Goal: Task Accomplishment & Management: Manage account settings

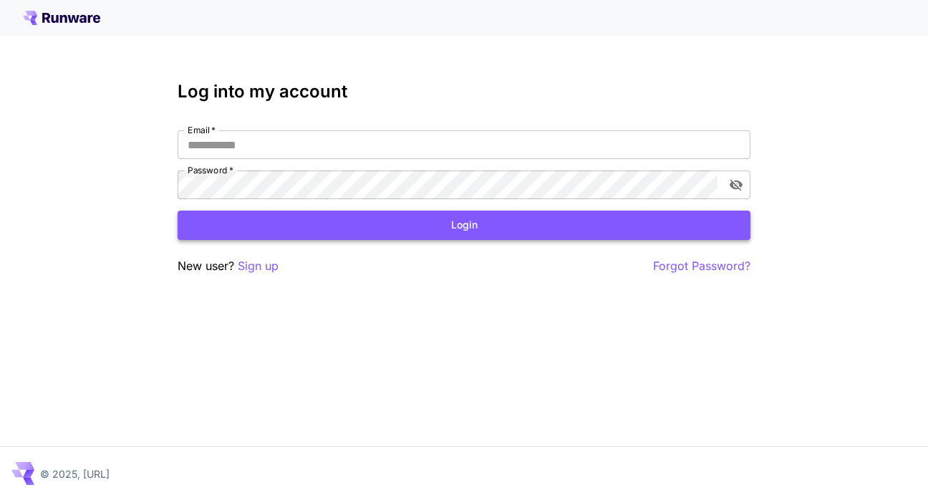
type input "**********"
click at [434, 215] on button "Login" at bounding box center [464, 224] width 573 height 29
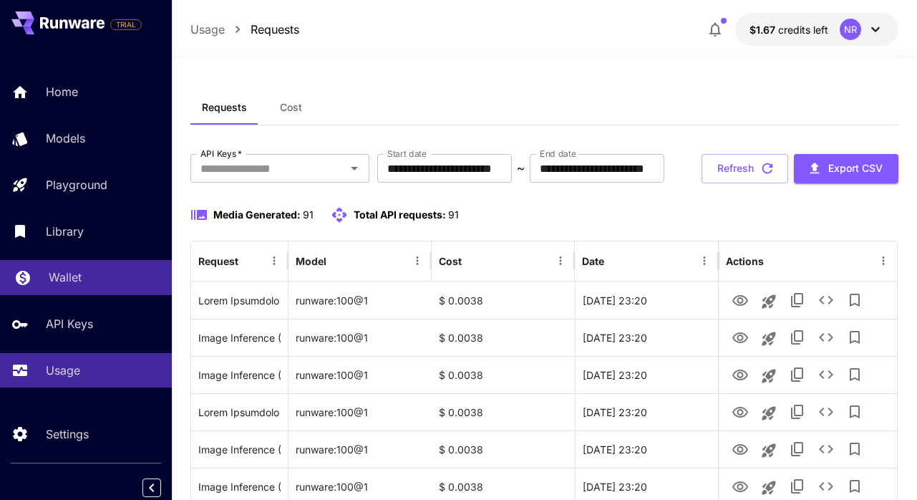
click at [96, 286] on link "Wallet" at bounding box center [86, 277] width 172 height 35
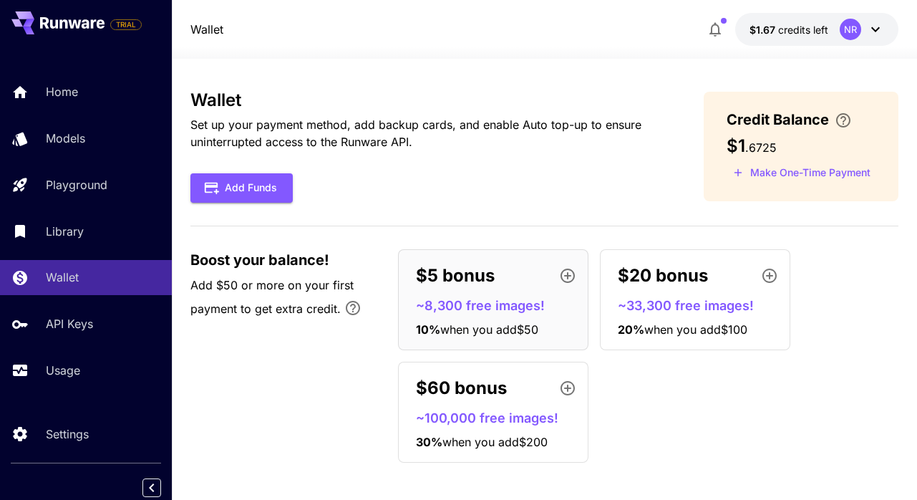
click at [656, 206] on div "Wallet Set up your payment method, add backup cards, and enable Auto top-up to …" at bounding box center [544, 282] width 708 height 384
